Goal: Transaction & Acquisition: Obtain resource

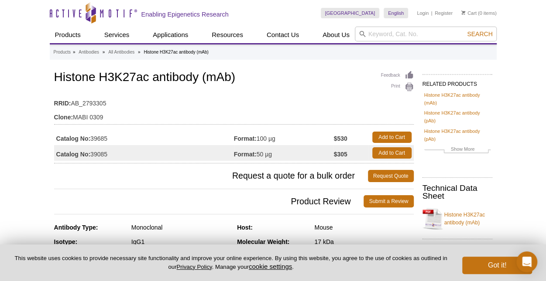
drag, startPoint x: 114, startPoint y: 137, endPoint x: 93, endPoint y: 140, distance: 22.0
click at [93, 140] on td "Catalog No: 39685" at bounding box center [144, 138] width 180 height 16
click at [181, 178] on span "Request a quote for a bulk order" at bounding box center [211, 176] width 314 height 12
